Goal: Check status

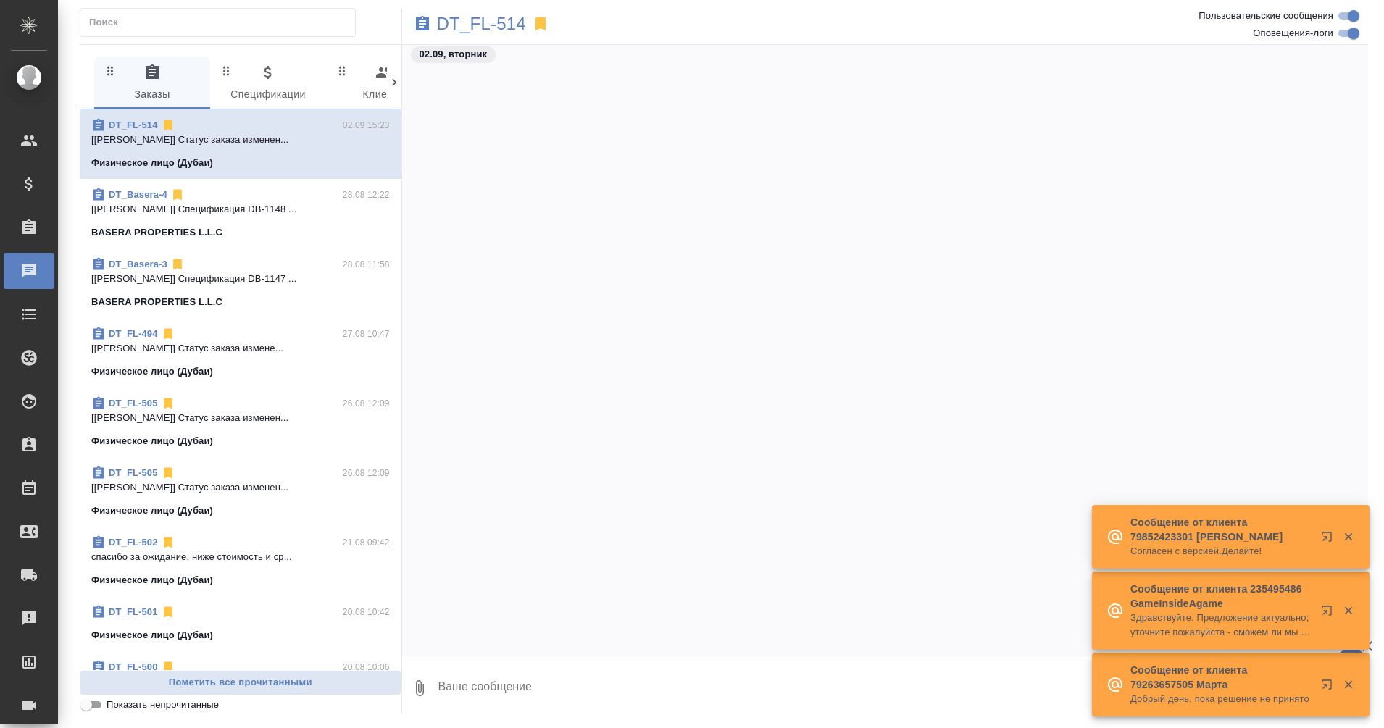
scroll to position [880, 0]
